Goal: Task Accomplishment & Management: Manage account settings

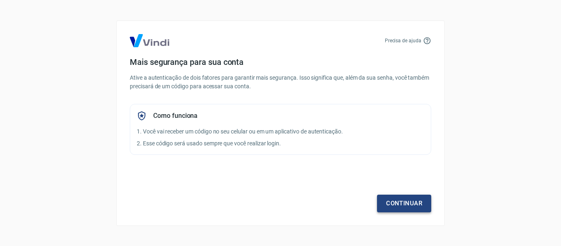
click at [399, 205] on link "Continuar" at bounding box center [404, 203] width 54 height 17
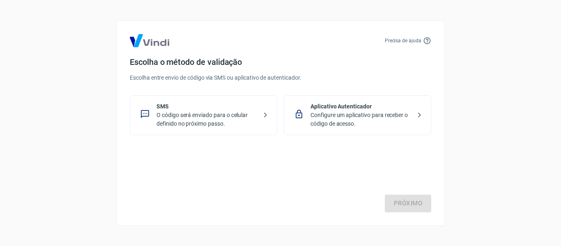
click at [176, 116] on p "O código será enviado para o celular definido no próximo passo." at bounding box center [206, 119] width 101 height 17
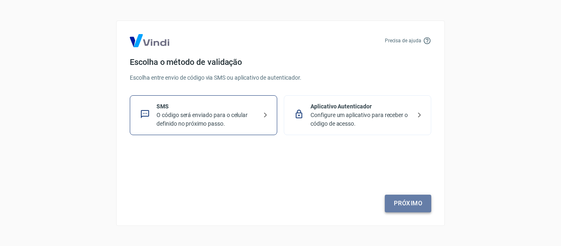
click at [401, 203] on link "Próximo" at bounding box center [408, 203] width 46 height 17
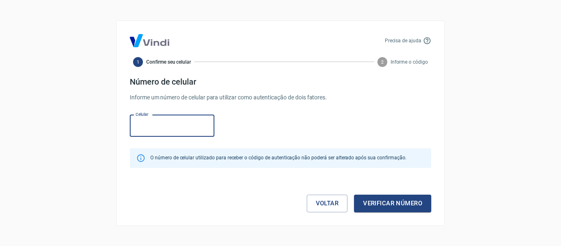
click at [146, 122] on input "Celular" at bounding box center [172, 126] width 85 height 22
type input "(85) 99865-0404"
click at [380, 204] on button "Verificar número" at bounding box center [392, 203] width 77 height 17
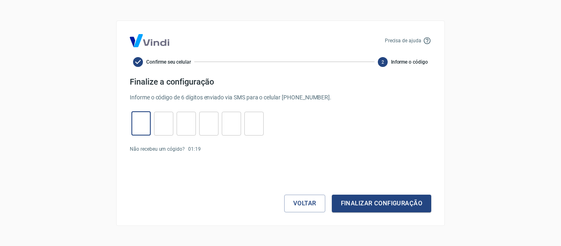
click at [143, 124] on input "tel" at bounding box center [140, 124] width 19 height 18
type input "3"
type input "5"
type input "6"
type input "0"
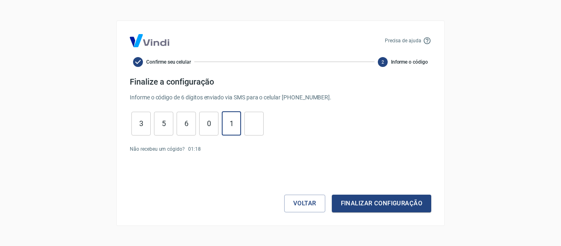
type input "1"
type input "3"
click at [371, 203] on button "Finalizar configuração" at bounding box center [381, 203] width 99 height 17
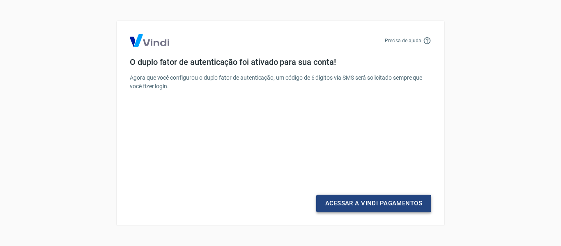
click at [368, 203] on link "Acessar a Vindi Pagamentos" at bounding box center [373, 203] width 115 height 17
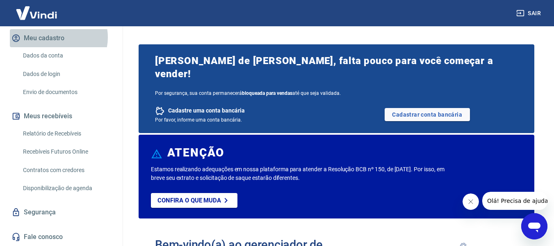
click at [55, 37] on button "Meu cadastro" at bounding box center [61, 38] width 103 height 18
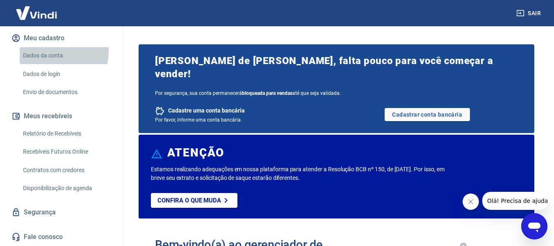
click at [47, 51] on link "Dados da conta" at bounding box center [66, 55] width 93 height 17
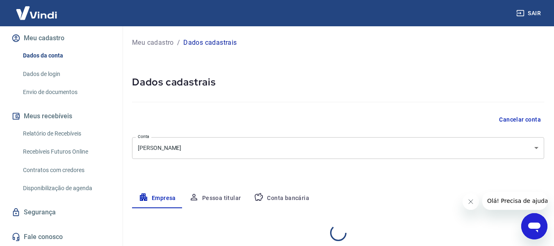
select select "CE"
select select "business"
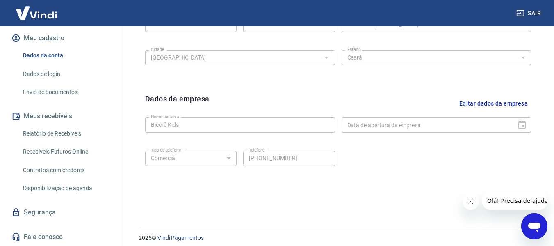
scroll to position [346, 0]
